Goal: Task Accomplishment & Management: Manage account settings

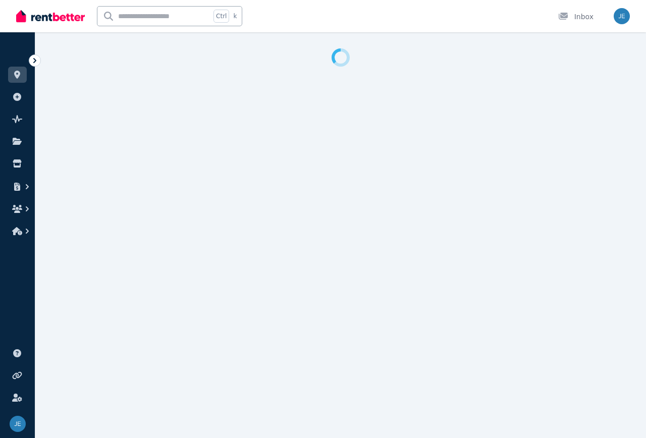
select select "**********"
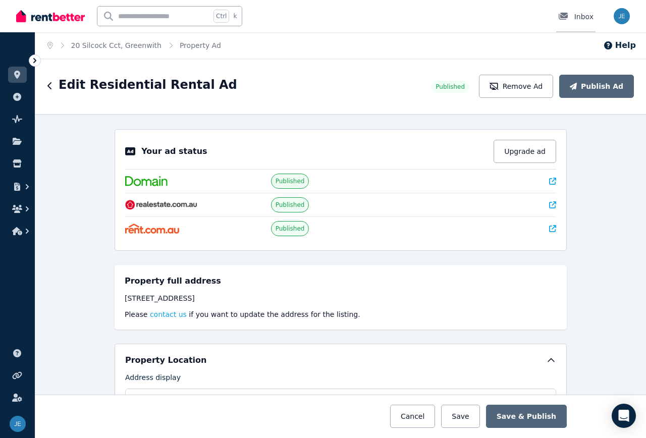
click at [580, 15] on div "Inbox" at bounding box center [576, 17] width 35 height 10
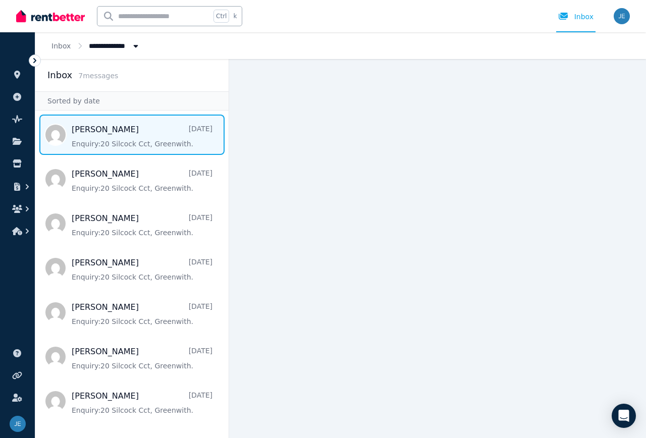
click at [120, 131] on span "Message list" at bounding box center [131, 135] width 193 height 40
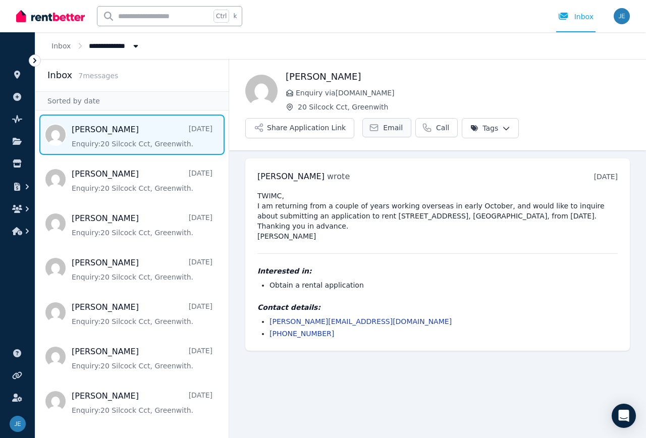
click at [383, 126] on span "Email" at bounding box center [393, 128] width 20 height 10
click at [562, 17] on icon at bounding box center [564, 16] width 10 height 8
click at [17, 208] on icon "button" at bounding box center [17, 209] width 10 height 8
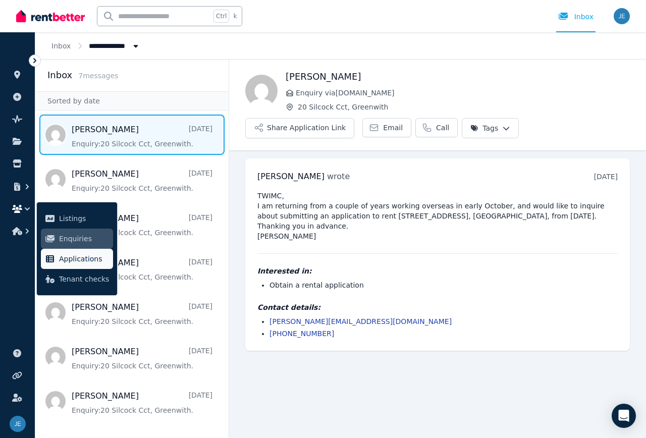
click at [69, 262] on span "Applications" at bounding box center [84, 259] width 50 height 12
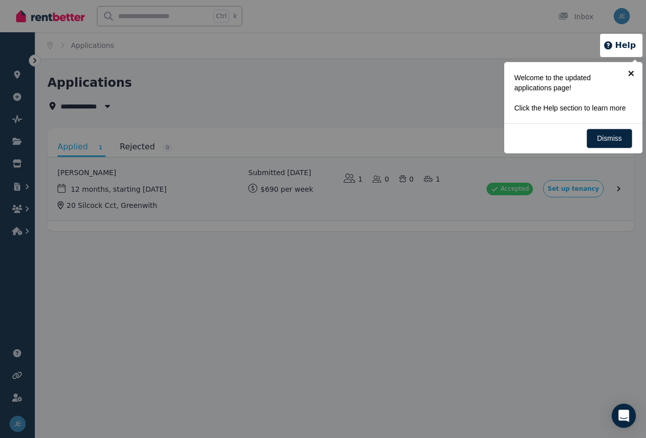
click at [636, 75] on link "×" at bounding box center [631, 73] width 23 height 23
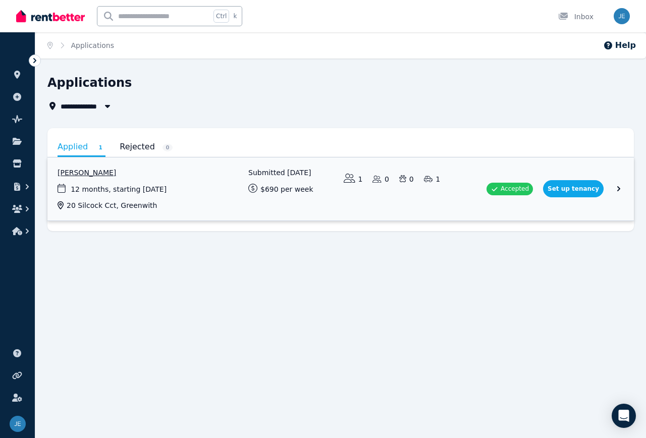
click at [528, 185] on link "View application: Darren Sutton" at bounding box center [340, 189] width 587 height 63
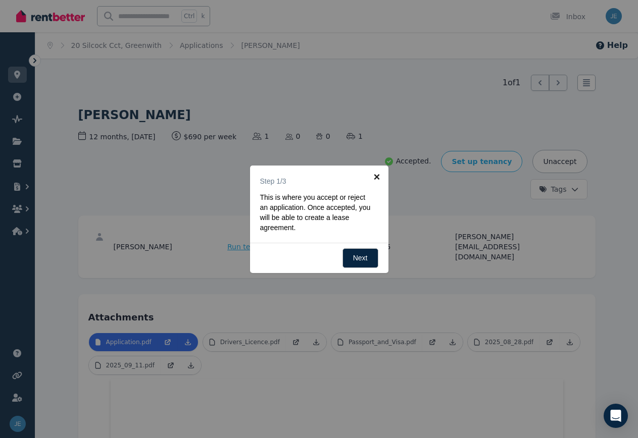
click at [374, 175] on link "×" at bounding box center [377, 177] width 23 height 23
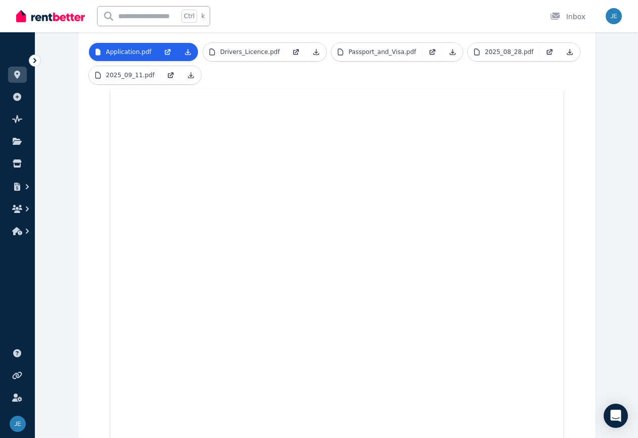
scroll to position [88, 0]
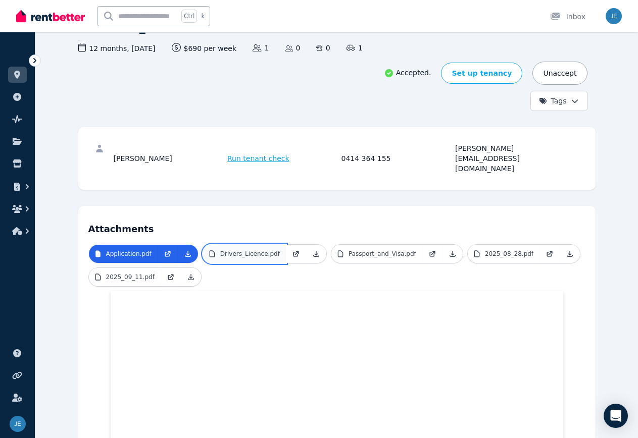
click at [231, 250] on p "Drivers_Licence.pdf" at bounding box center [250, 254] width 60 height 8
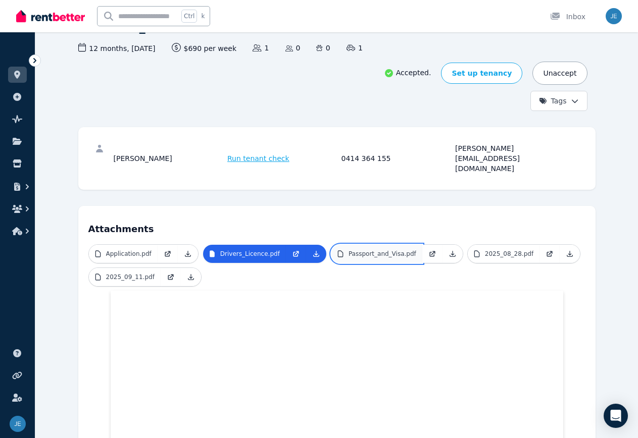
click at [348, 250] on p "Passport_and_Visa.pdf" at bounding box center [382, 254] width 68 height 8
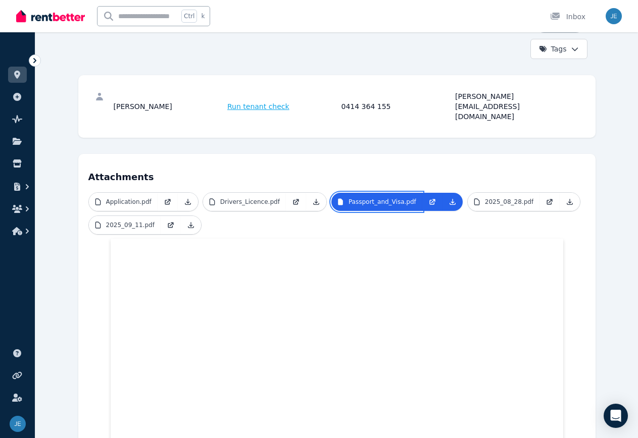
scroll to position [139, 0]
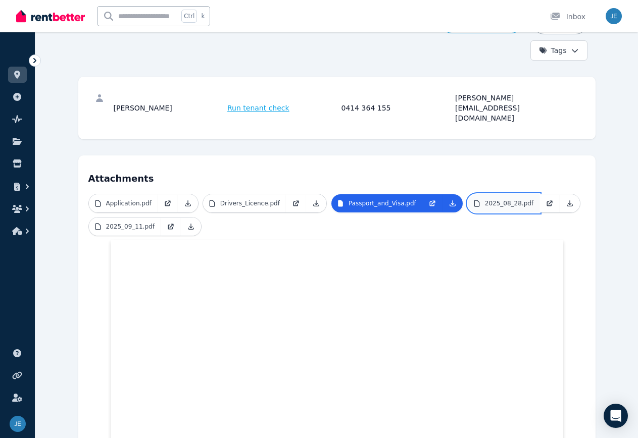
click at [485, 199] on p "2025_08_28.pdf" at bounding box center [509, 203] width 48 height 8
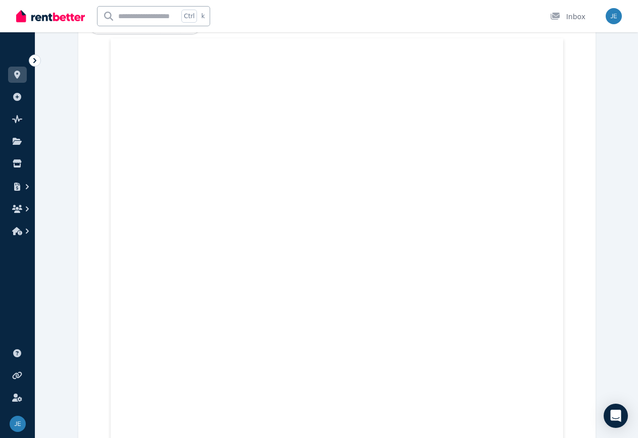
scroll to position [326, 0]
click at [468, 7] on link "2025_08_28.pdf" at bounding box center [504, 16] width 72 height 18
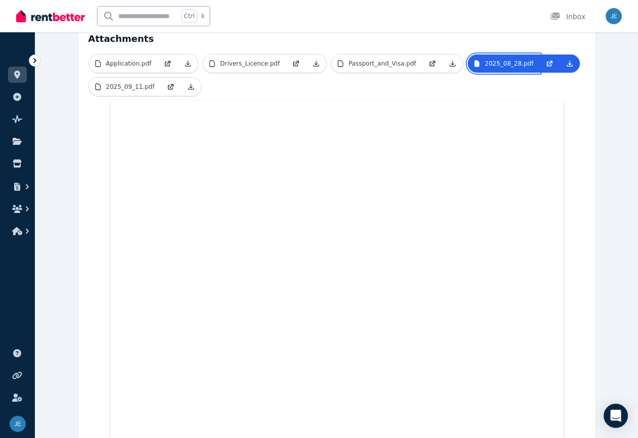
scroll to position [175, 0]
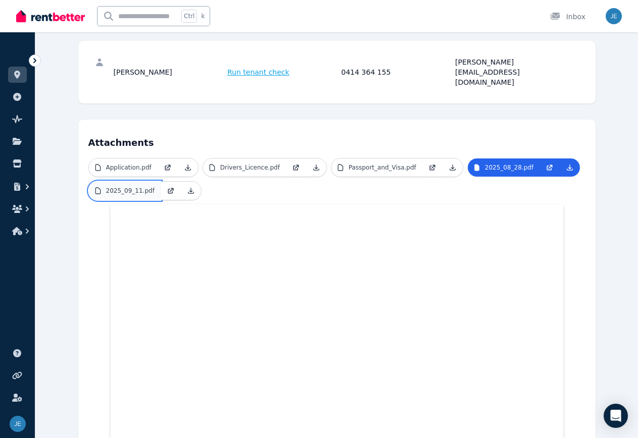
click at [119, 182] on link "2025_09_11.pdf" at bounding box center [125, 191] width 72 height 18
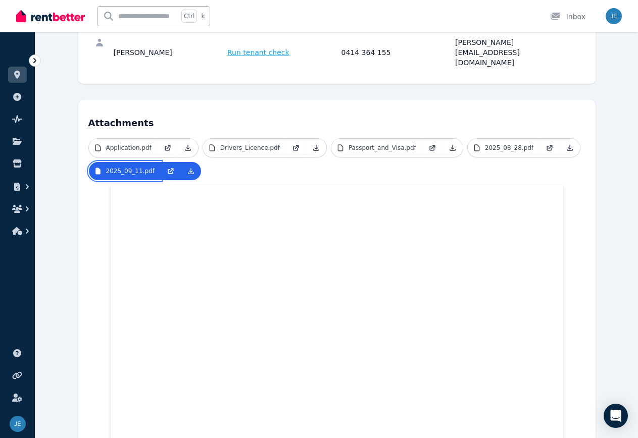
scroll to position [245, 0]
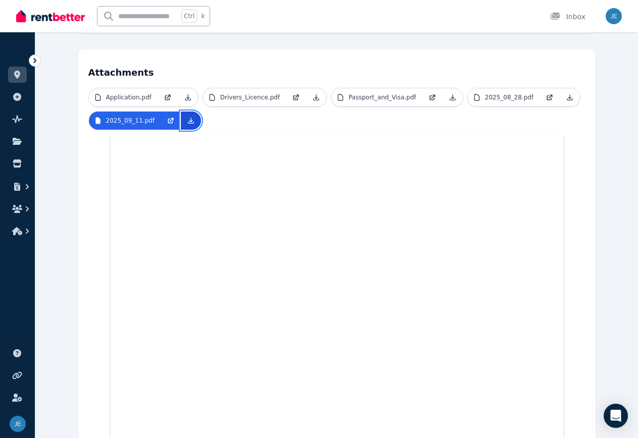
click at [187, 117] on icon at bounding box center [191, 121] width 8 height 8
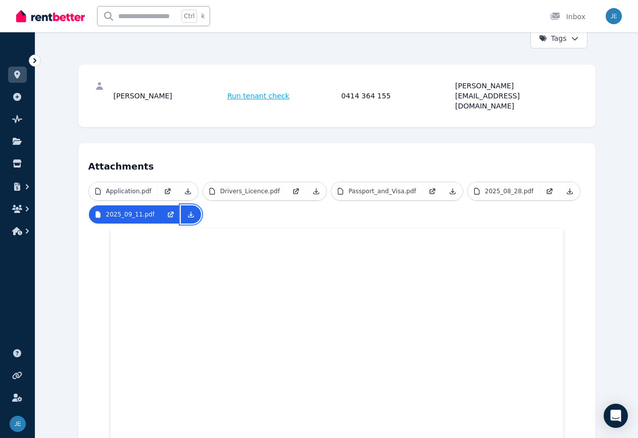
scroll to position [144, 0]
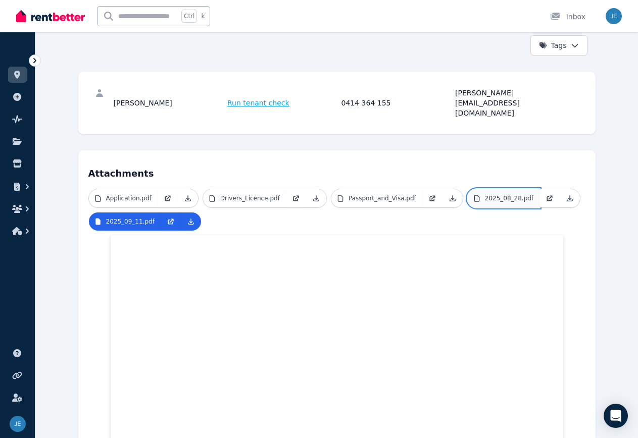
click at [485, 194] on p "2025_08_28.pdf" at bounding box center [509, 198] width 48 height 8
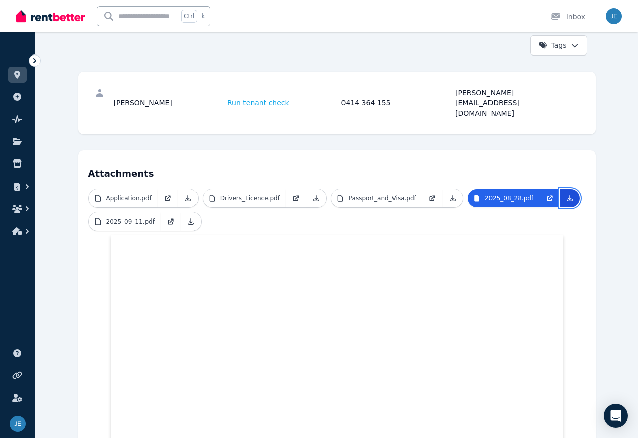
click at [566, 194] on icon at bounding box center [570, 198] width 8 height 8
click at [348, 194] on p "Passport_and_Visa.pdf" at bounding box center [382, 198] width 68 height 8
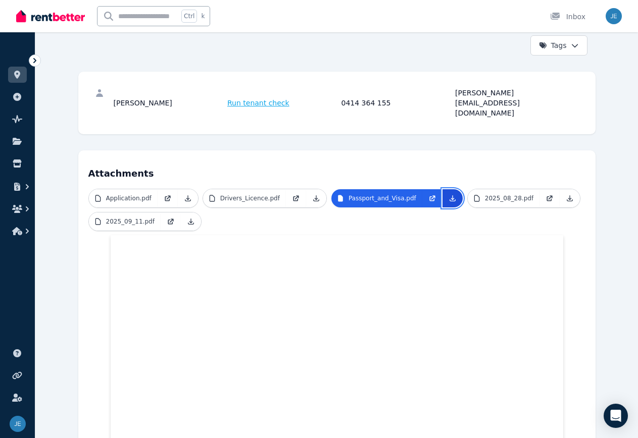
click at [450, 195] on icon at bounding box center [453, 198] width 6 height 6
click at [234, 194] on p "Drivers_Licence.pdf" at bounding box center [250, 198] width 60 height 8
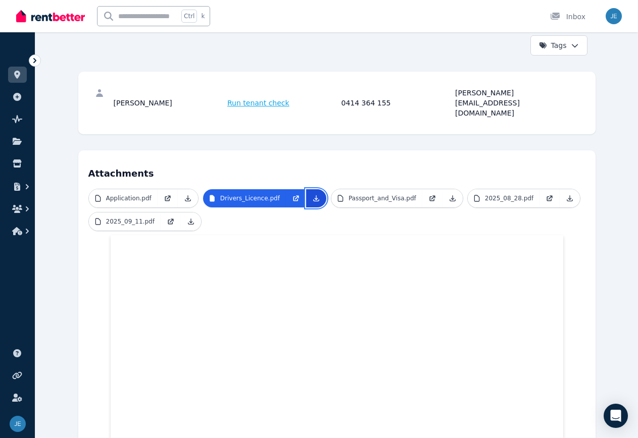
click at [312, 194] on icon at bounding box center [316, 198] width 8 height 8
click at [184, 194] on icon at bounding box center [188, 198] width 8 height 8
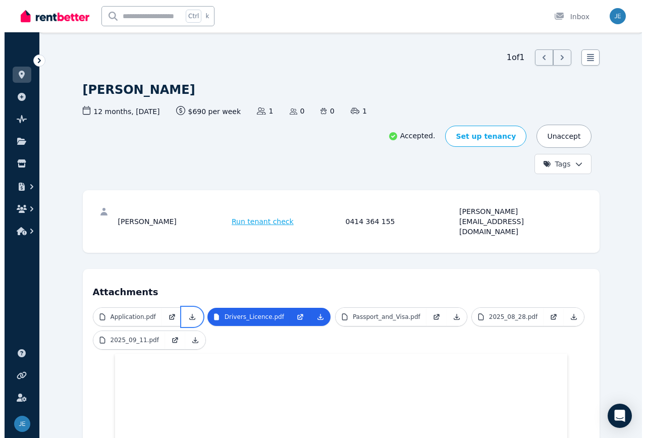
scroll to position [0, 0]
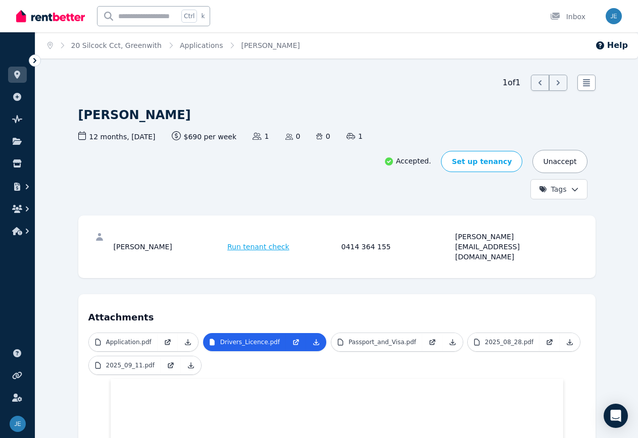
click at [227, 242] on span "Run tenant check" at bounding box center [258, 247] width 62 height 10
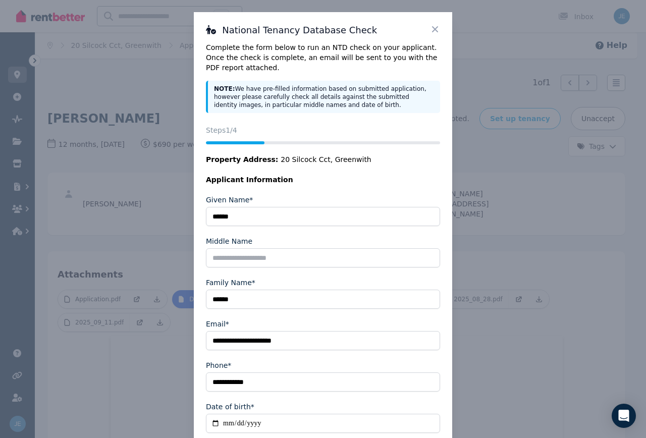
scroll to position [30, 0]
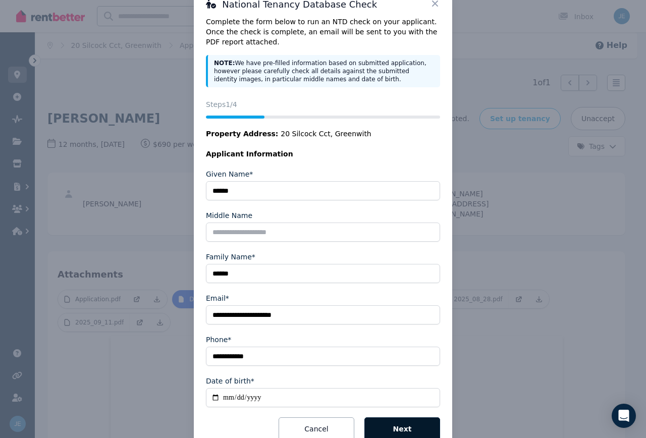
click at [397, 425] on button "Next" at bounding box center [403, 429] width 76 height 23
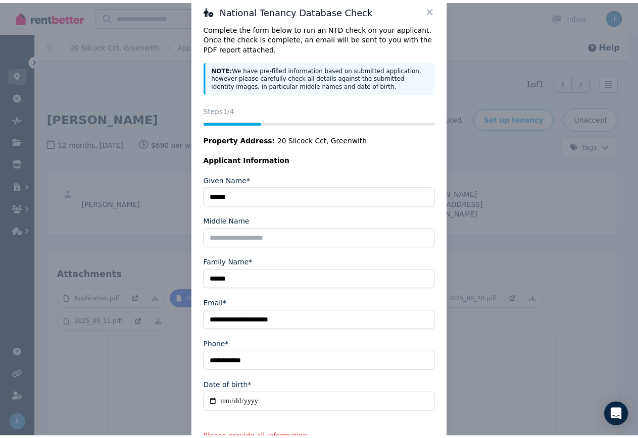
scroll to position [0, 0]
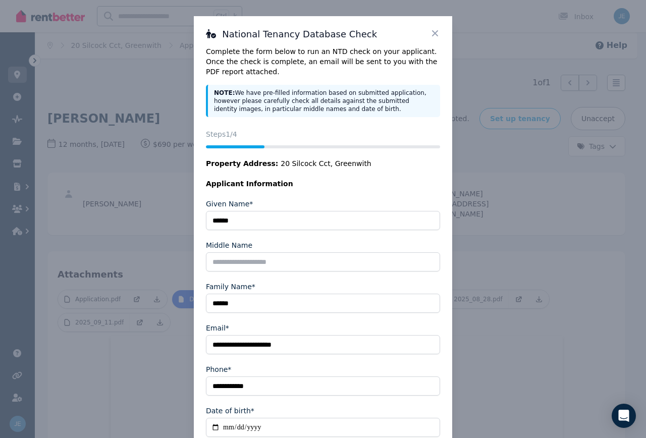
click at [430, 32] on icon at bounding box center [435, 33] width 10 height 10
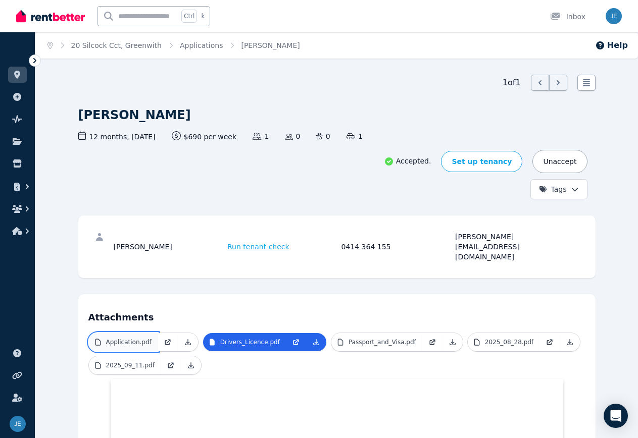
click at [106, 338] on p "Application.pdf" at bounding box center [128, 342] width 45 height 8
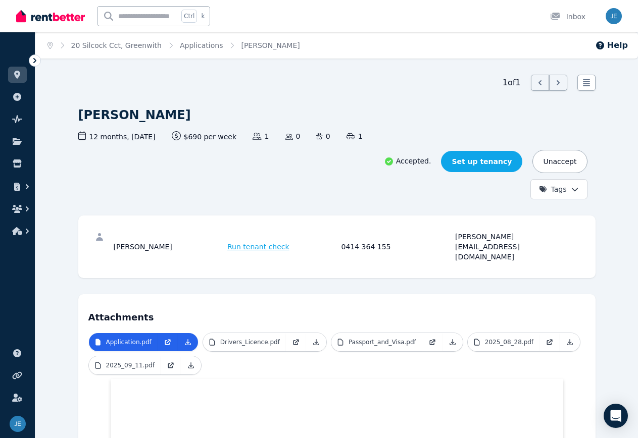
click at [522, 151] on link "Set up tenancy" at bounding box center [481, 161] width 81 height 21
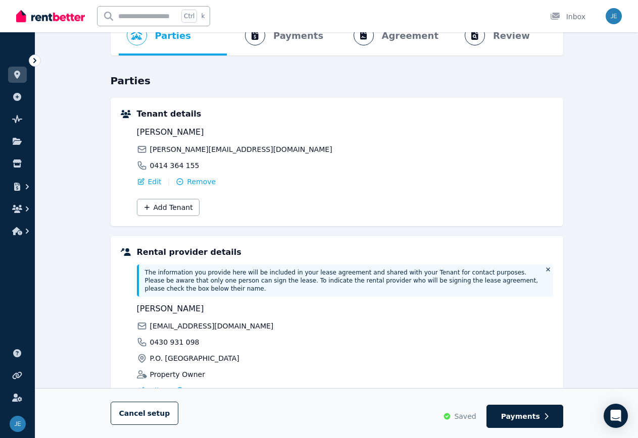
scroll to position [147, 0]
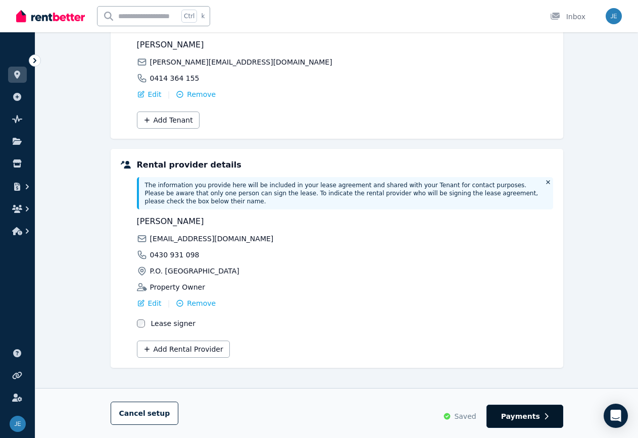
click at [523, 416] on span "Payments" at bounding box center [520, 417] width 39 height 10
select select "**********"
select select "*"
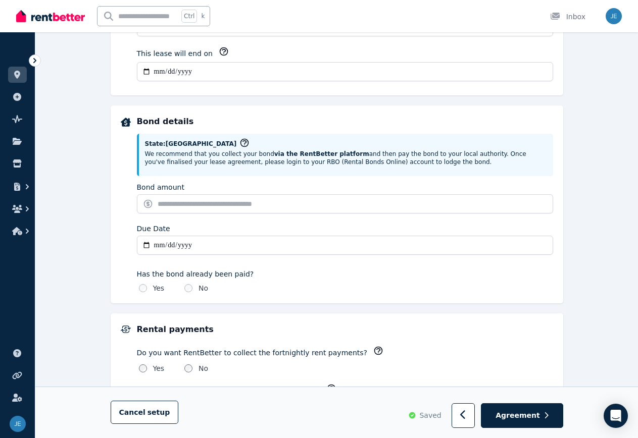
scroll to position [404, 0]
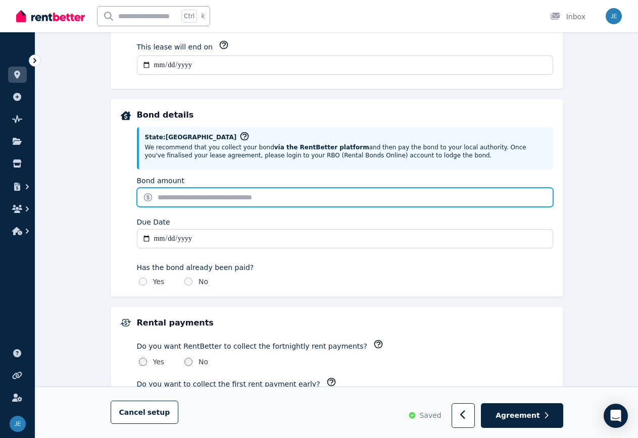
click at [178, 197] on input "Bond amount" at bounding box center [345, 197] width 416 height 19
type input "*******"
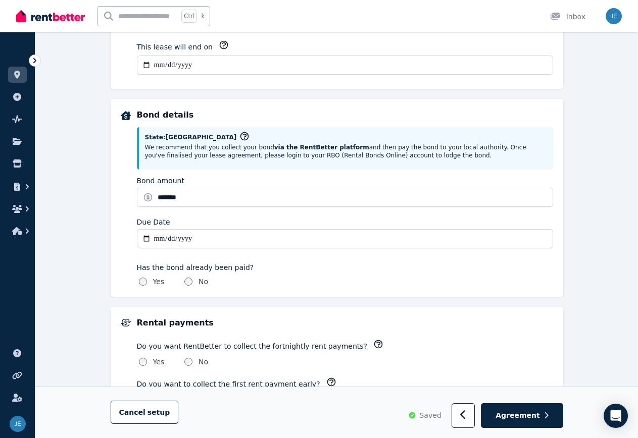
click at [194, 233] on input "Due Date" at bounding box center [345, 238] width 416 height 19
click at [151, 232] on input "Due Date" at bounding box center [345, 238] width 416 height 19
click at [146, 235] on input "Due Date" at bounding box center [345, 238] width 416 height 19
type input "**********"
type input "*******"
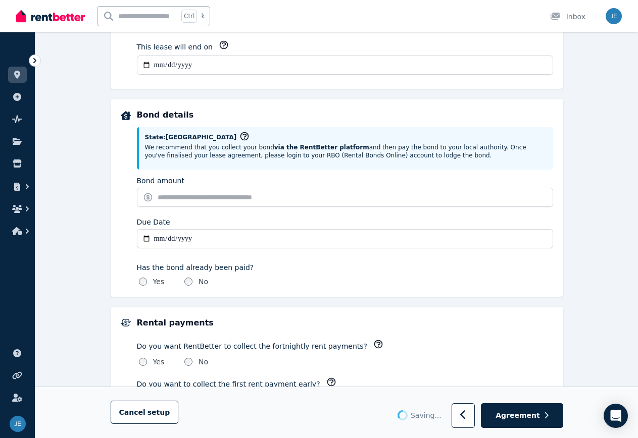
type input "**********"
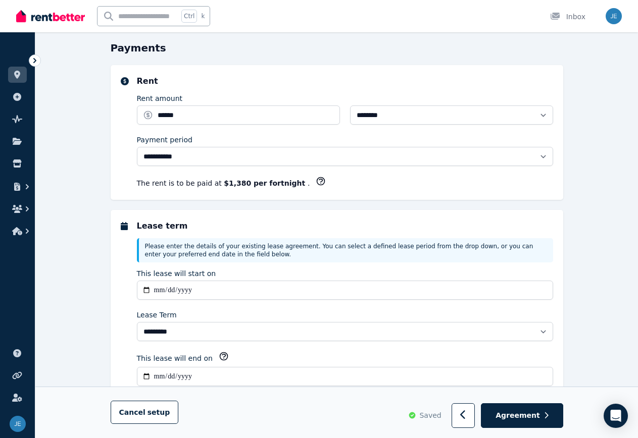
scroll to position [0, 0]
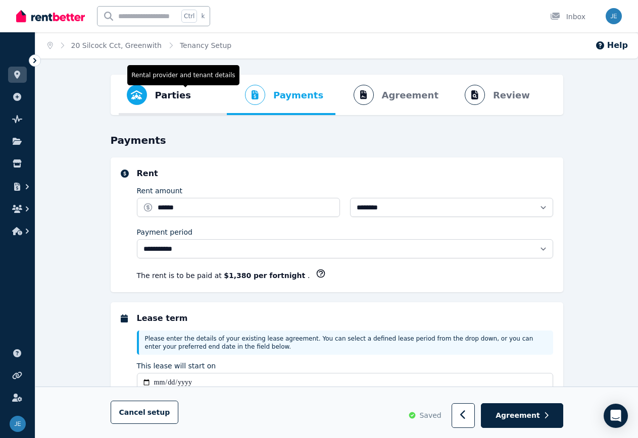
click at [163, 98] on span "Parties" at bounding box center [173, 95] width 36 height 14
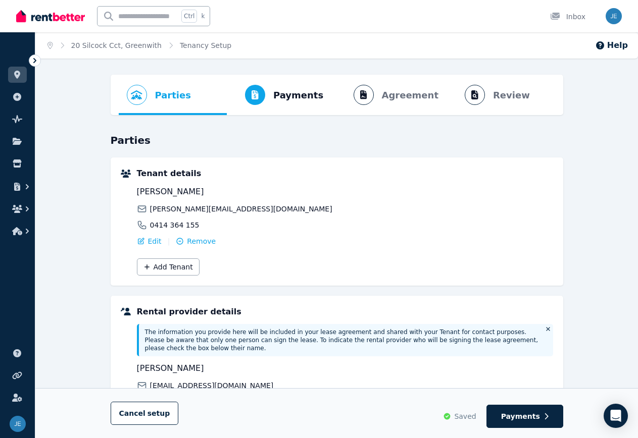
click at [396, 94] on ol "Parties Rental provider and tenant details Payments Bond and rental payments Ag…" at bounding box center [337, 95] width 436 height 40
click at [365, 94] on ol "Parties Rental provider and tenant details Payments Bond and rental payments Ag…" at bounding box center [337, 95] width 436 height 40
click at [300, 94] on span "Payments" at bounding box center [298, 95] width 50 height 14
select select "**********"
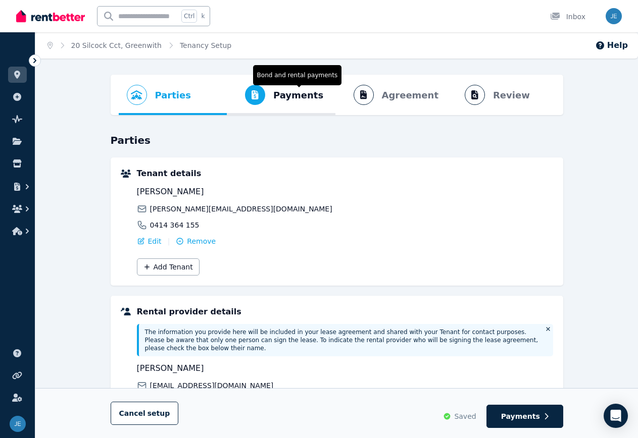
select select "*"
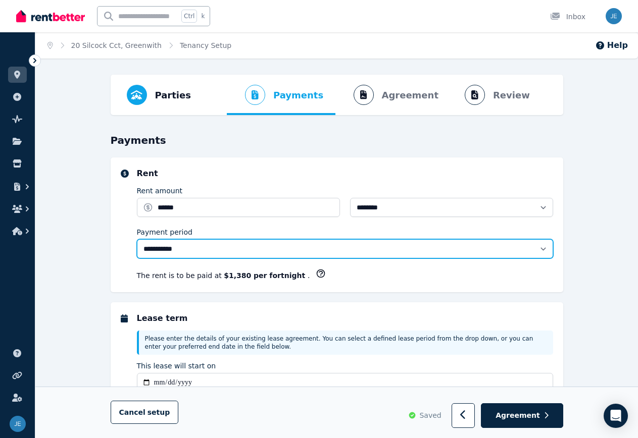
click at [544, 251] on select "**********" at bounding box center [345, 248] width 416 height 19
click at [540, 244] on select "**********" at bounding box center [345, 248] width 416 height 19
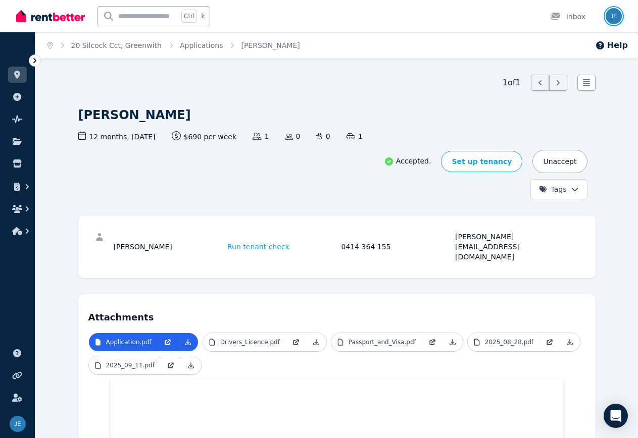
click at [609, 15] on img "button" at bounding box center [614, 16] width 16 height 16
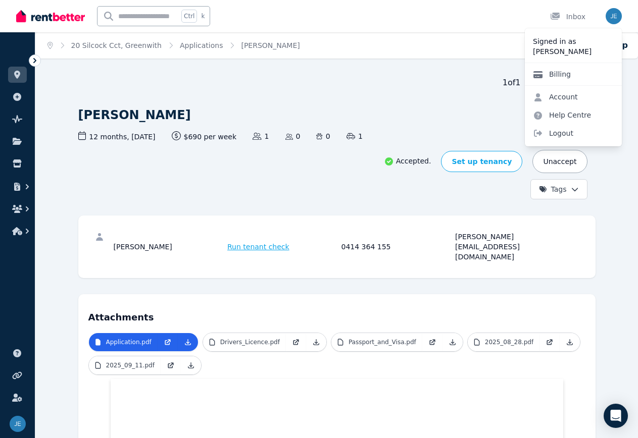
click at [563, 74] on link "Billing" at bounding box center [552, 74] width 54 height 18
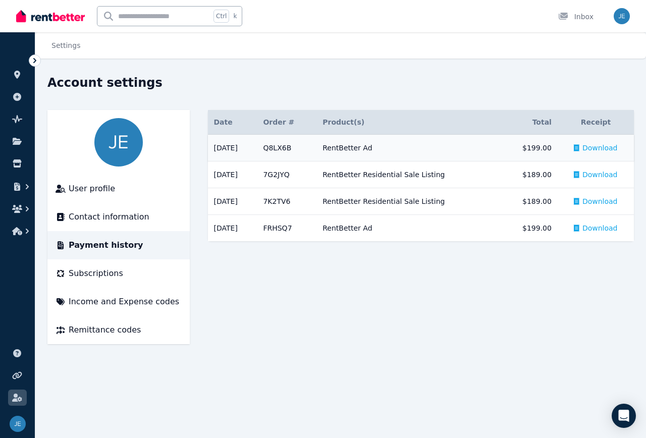
click at [595, 147] on span "Download" at bounding box center [600, 148] width 35 height 10
click at [601, 173] on span "Download" at bounding box center [600, 175] width 35 height 10
click at [595, 202] on span "Download" at bounding box center [600, 201] width 35 height 10
click at [92, 187] on span "User profile" at bounding box center [92, 189] width 46 height 12
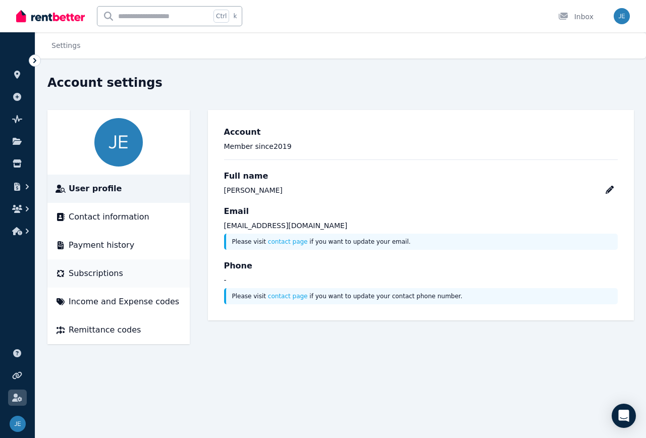
click at [85, 272] on span "Subscriptions" at bounding box center [96, 274] width 55 height 12
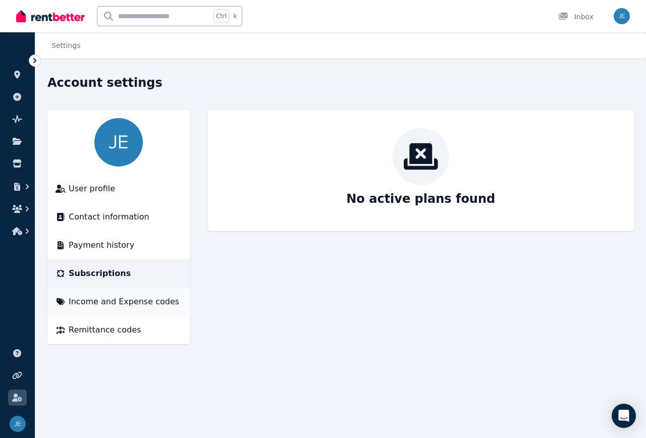
click at [92, 300] on span "Income and Expense codes" at bounding box center [124, 302] width 111 height 12
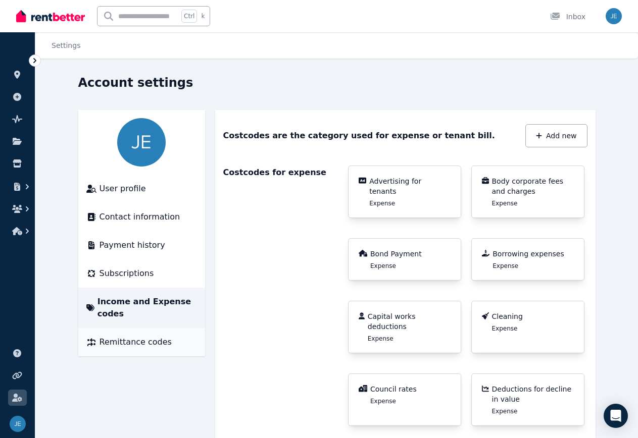
click at [99, 336] on span "Remittance codes" at bounding box center [135, 342] width 72 height 12
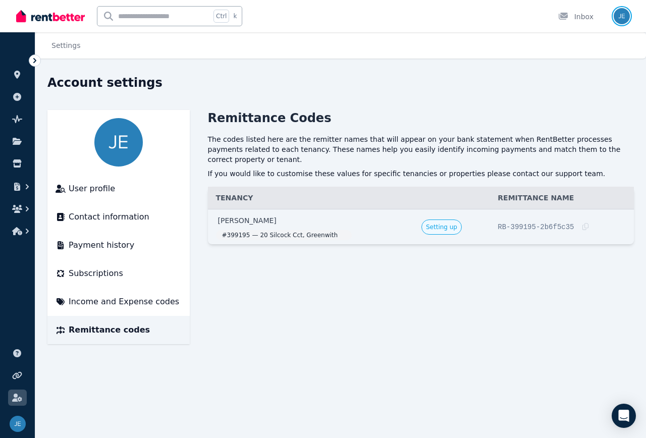
click at [623, 15] on img "button" at bounding box center [622, 16] width 16 height 16
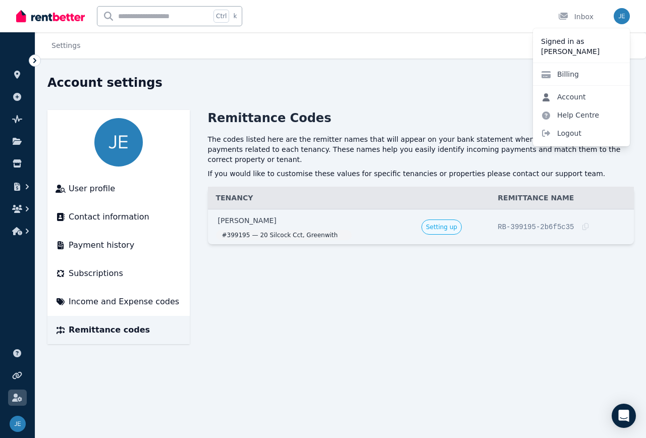
click at [571, 95] on link "Account" at bounding box center [563, 97] width 61 height 18
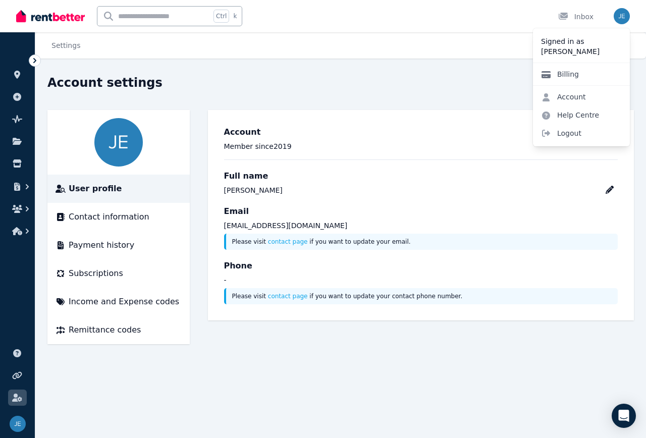
click at [571, 75] on link "Billing" at bounding box center [560, 74] width 54 height 18
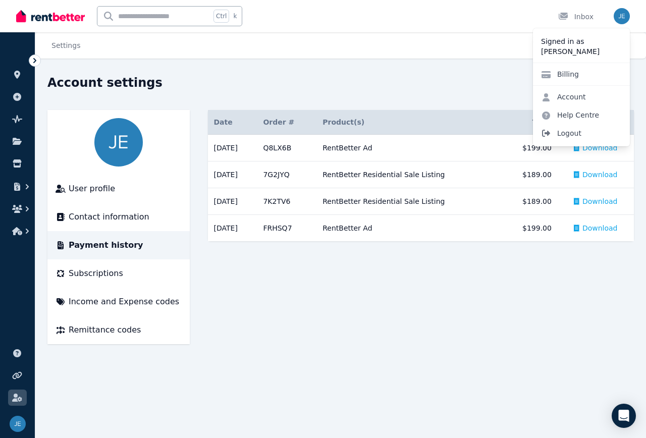
click at [561, 131] on span "Logout" at bounding box center [581, 133] width 97 height 18
